Goal: Transaction & Acquisition: Purchase product/service

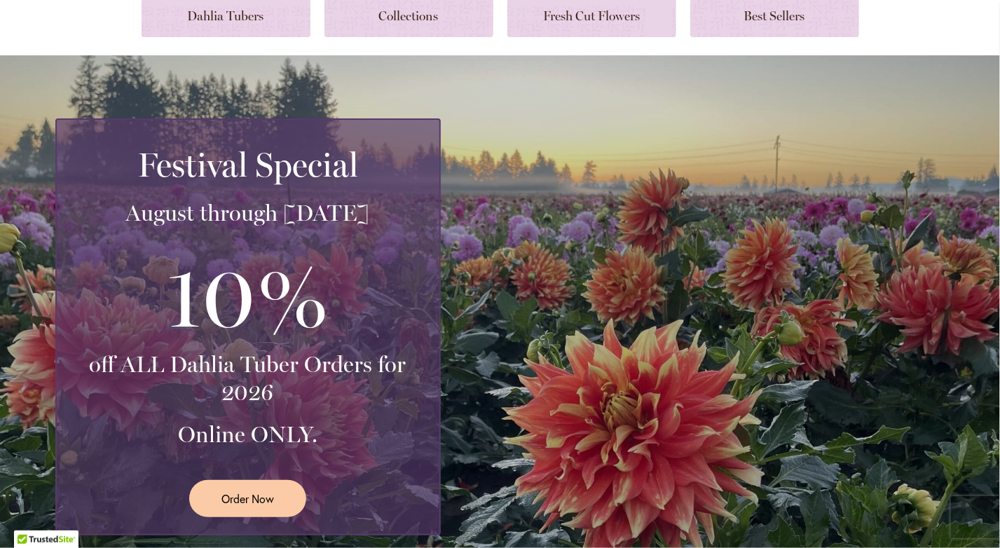
scroll to position [214, 0]
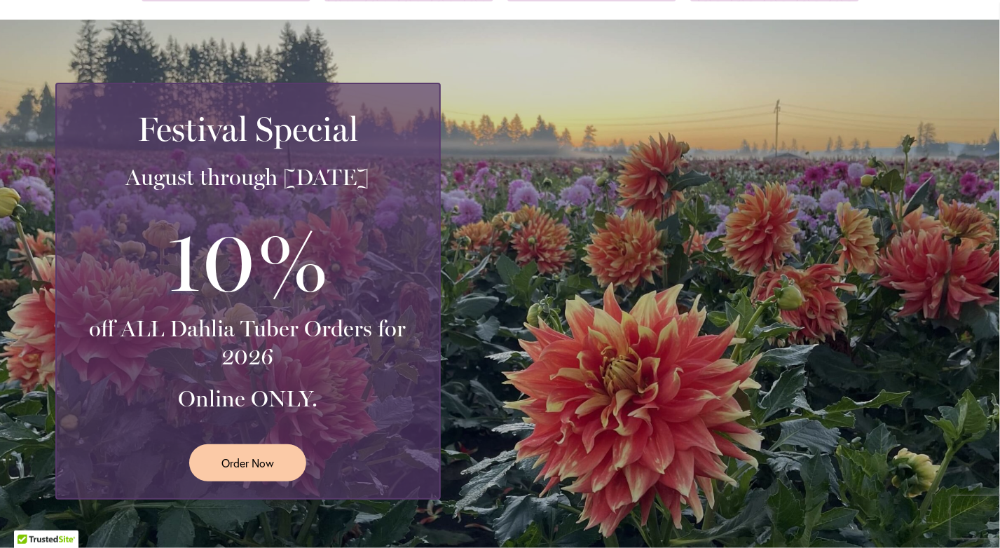
click at [920, 68] on div "Festival Special August through [DATE] 10% off ALL Dahlia Tuber Orders for 2026…" at bounding box center [500, 291] width 1000 height 542
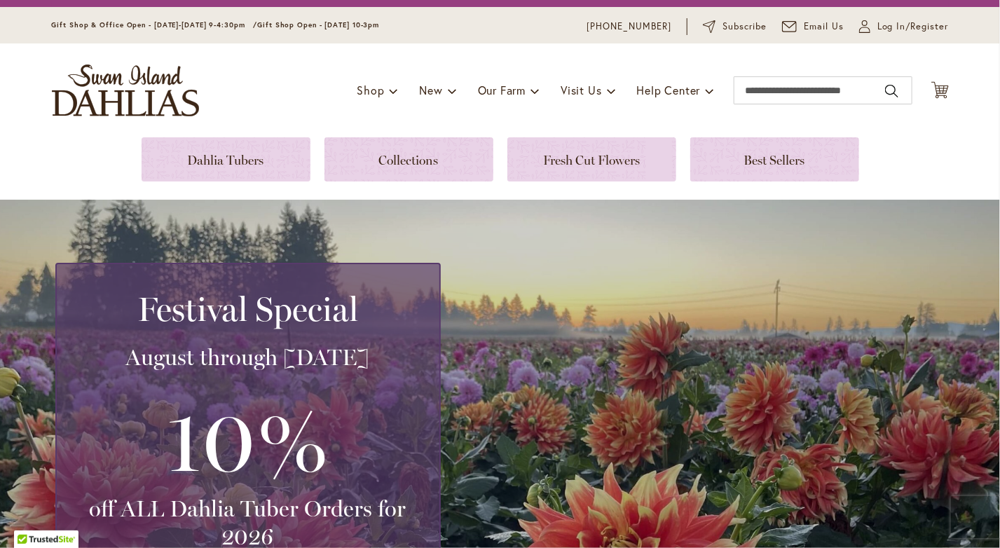
scroll to position [95, 0]
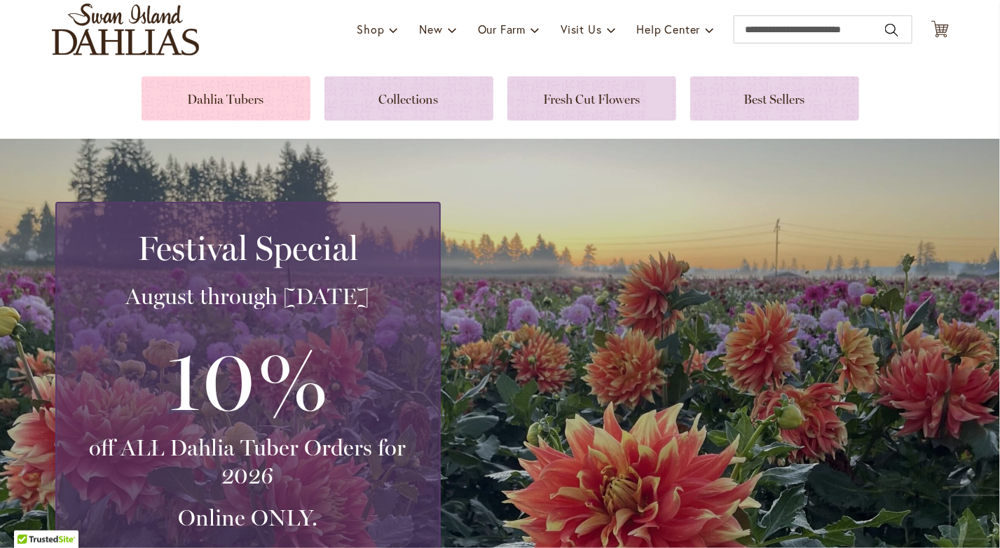
click at [237, 96] on link at bounding box center [226, 98] width 169 height 44
